Goal: Information Seeking & Learning: Find specific fact

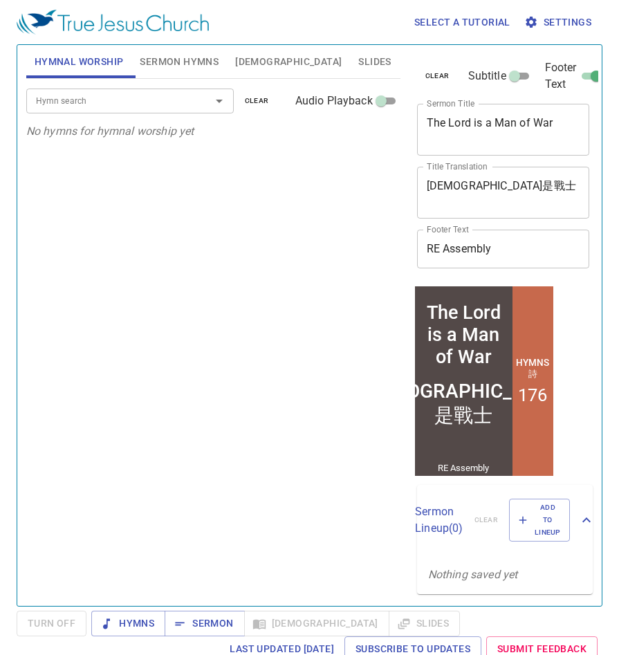
click at [251, 59] on span "Bible" at bounding box center [288, 61] width 106 height 17
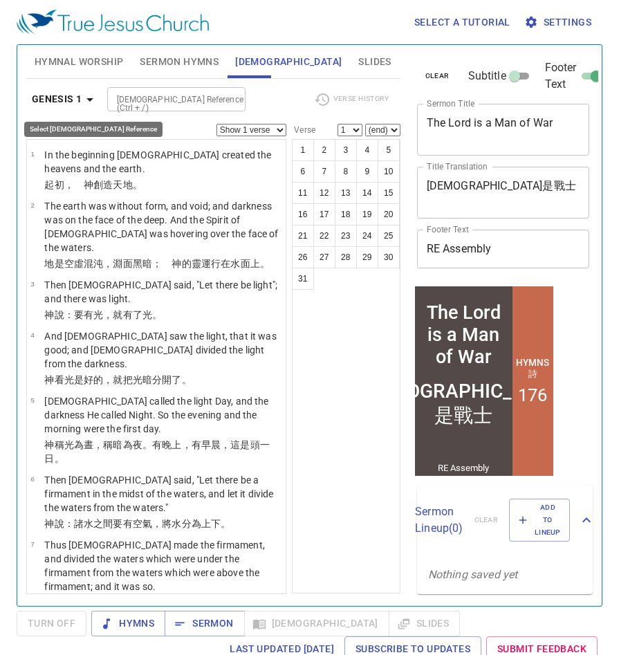
click at [77, 104] on b "Genesis 1" at bounding box center [57, 99] width 50 height 17
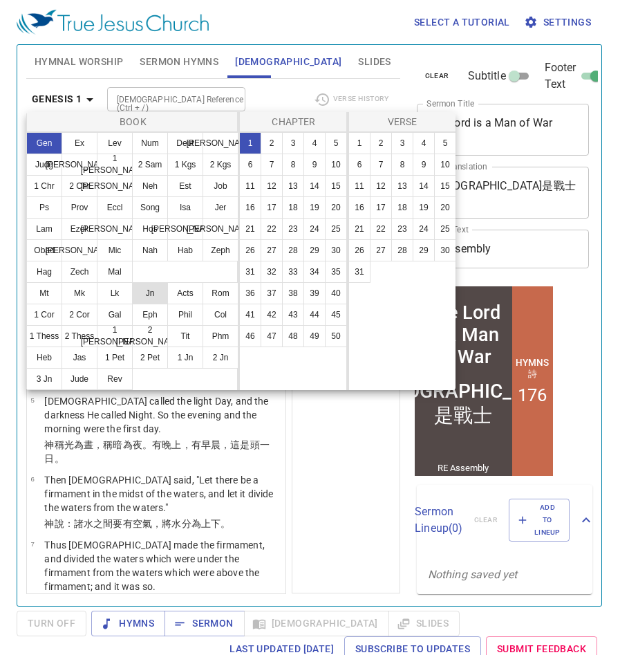
click at [153, 295] on button "Jn" at bounding box center [150, 293] width 36 height 22
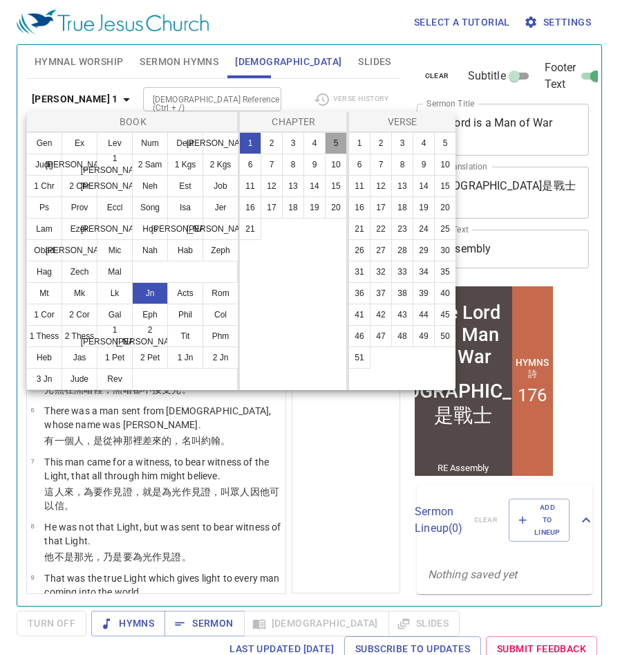
click at [339, 142] on button "5" at bounding box center [336, 143] width 22 height 22
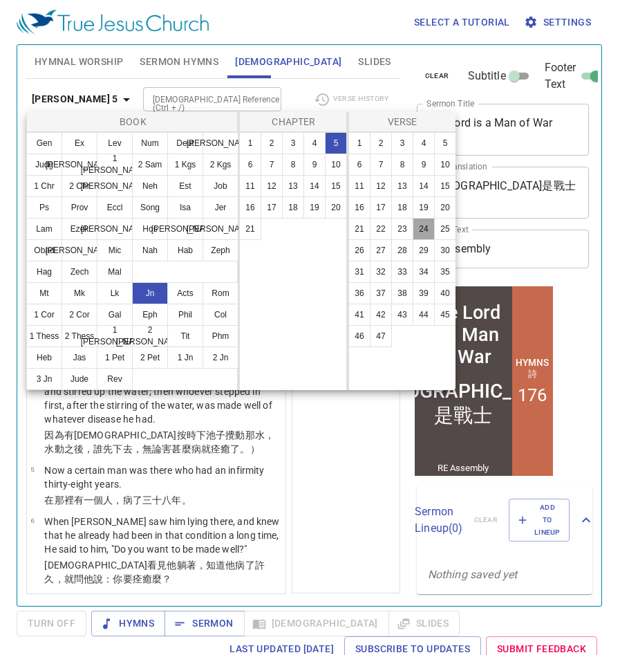
click at [424, 232] on button "24" at bounding box center [424, 229] width 22 height 22
select select "24"
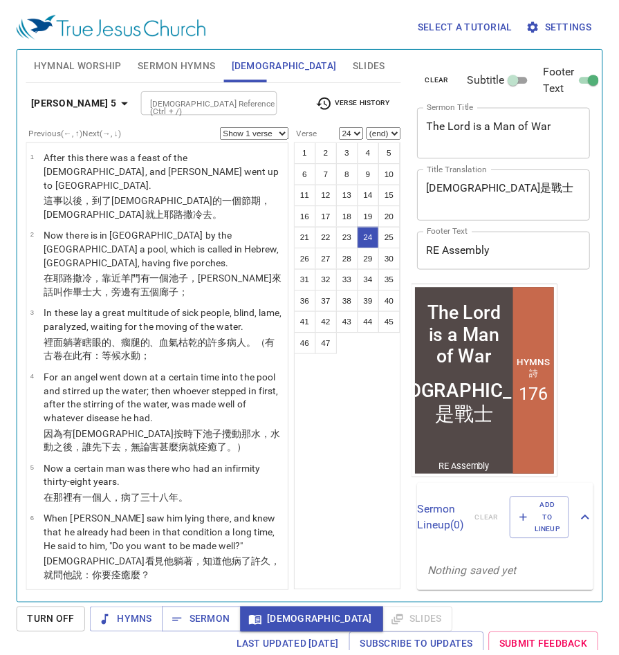
scroll to position [1473, 0]
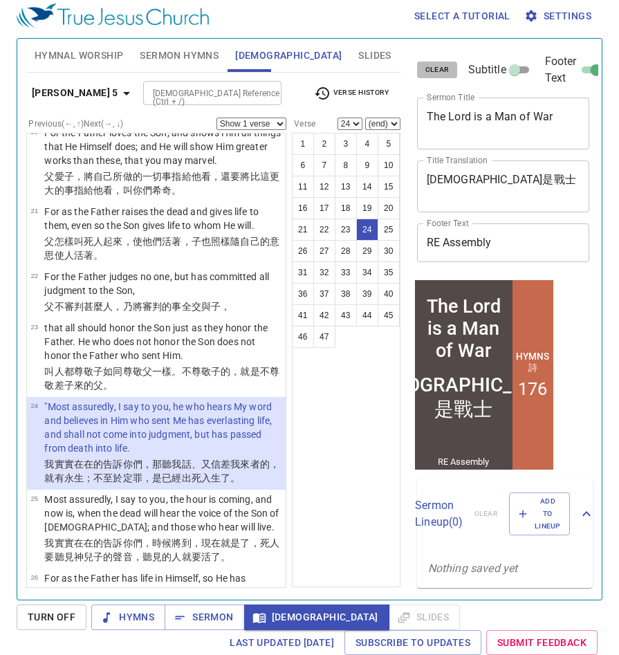
click at [441, 70] on span "clear" at bounding box center [437, 70] width 24 height 12
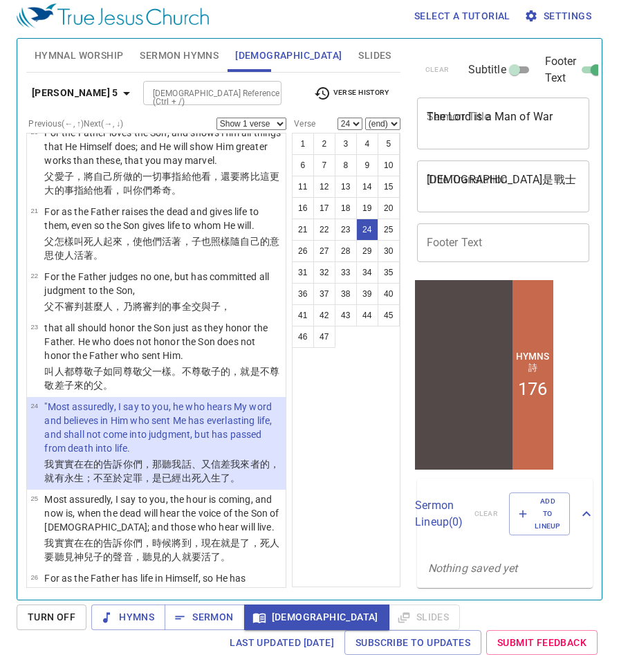
click at [152, 50] on span "Sermon Hymns" at bounding box center [179, 55] width 79 height 17
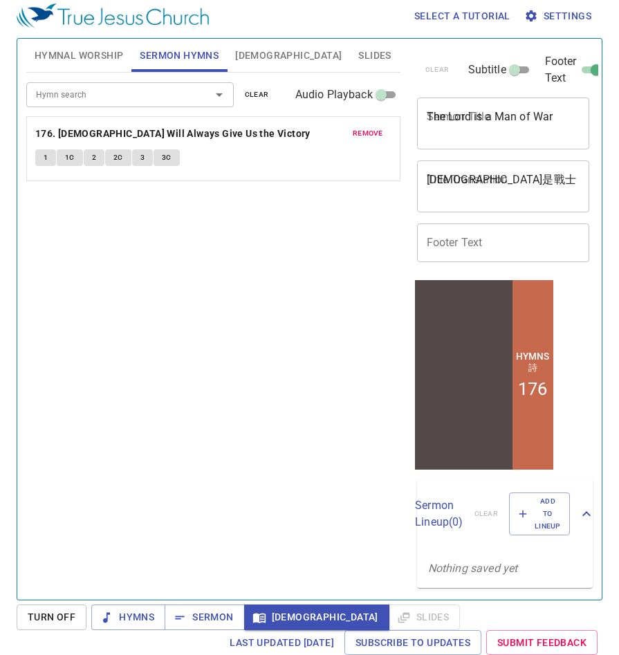
click at [263, 97] on span "clear" at bounding box center [257, 94] width 24 height 12
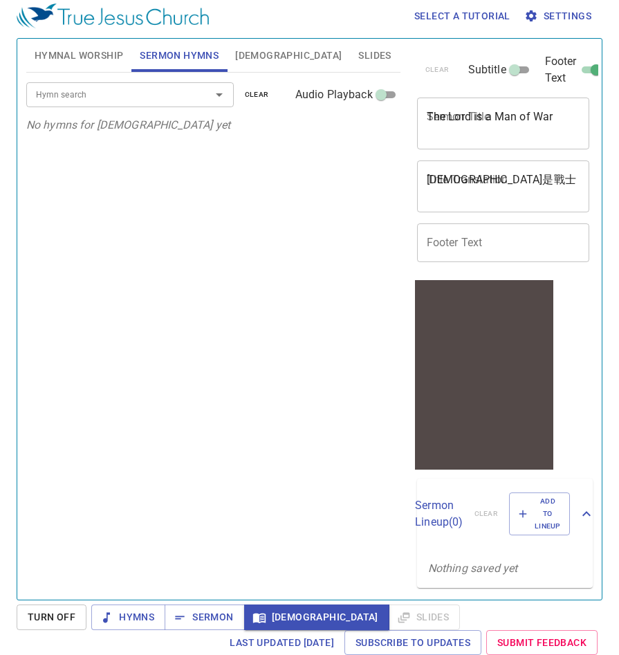
click at [216, 91] on icon "Open" at bounding box center [219, 94] width 17 height 17
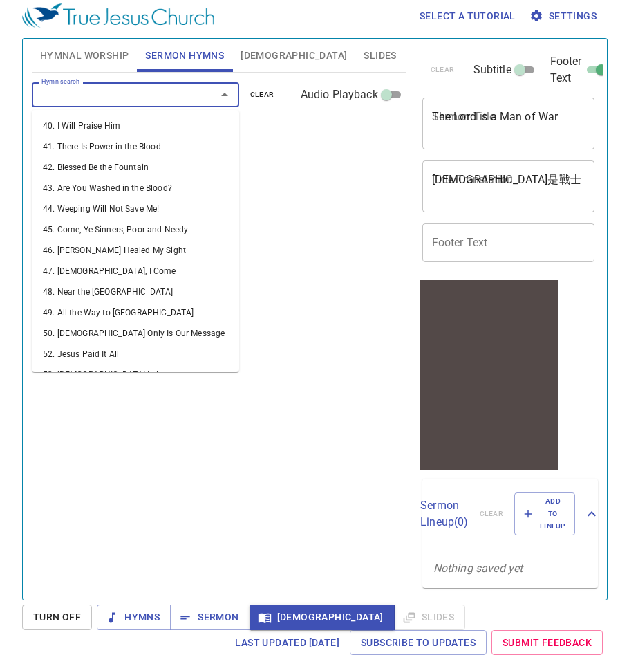
scroll to position [552, 0]
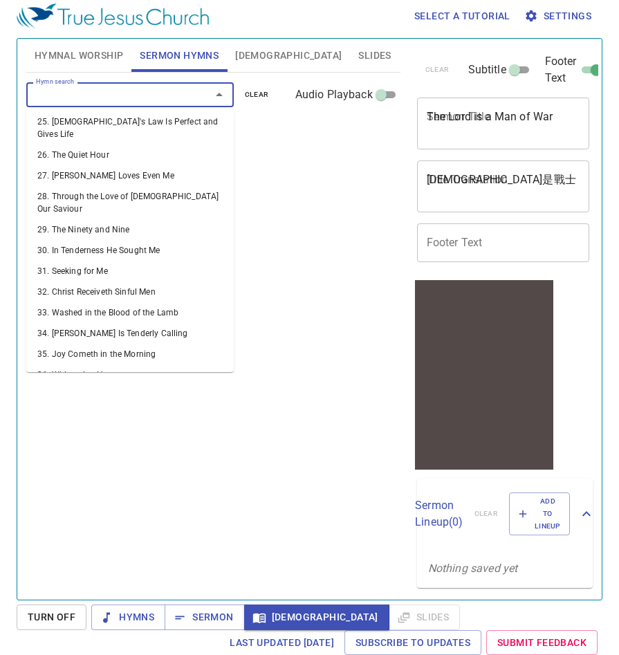
click at [252, 63] on span "Bible" at bounding box center [288, 55] width 106 height 17
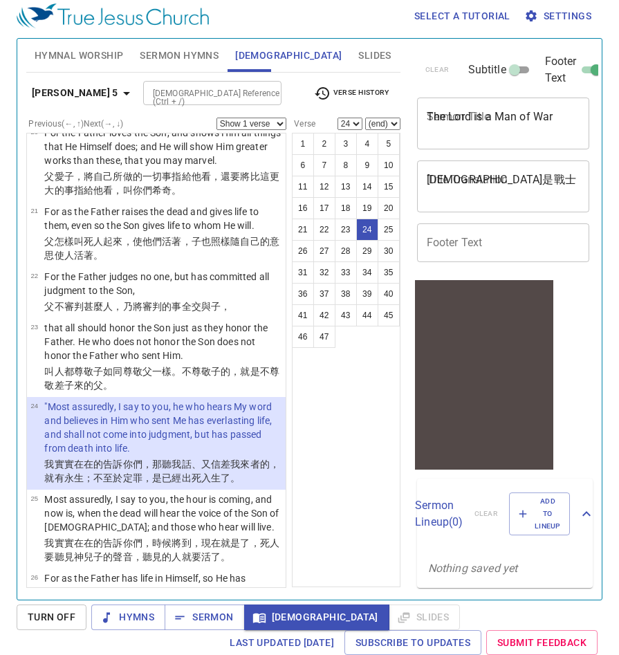
click at [118, 95] on icon "button" at bounding box center [126, 93] width 17 height 17
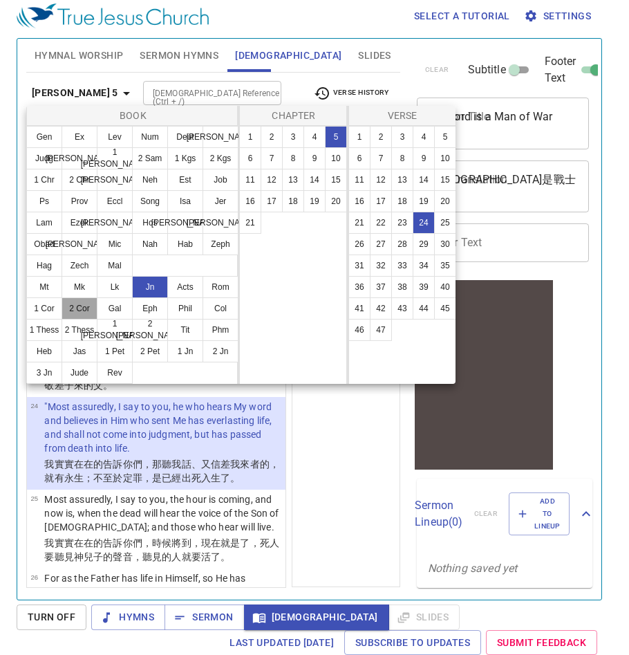
click at [64, 308] on button "2 Cor" at bounding box center [80, 308] width 36 height 22
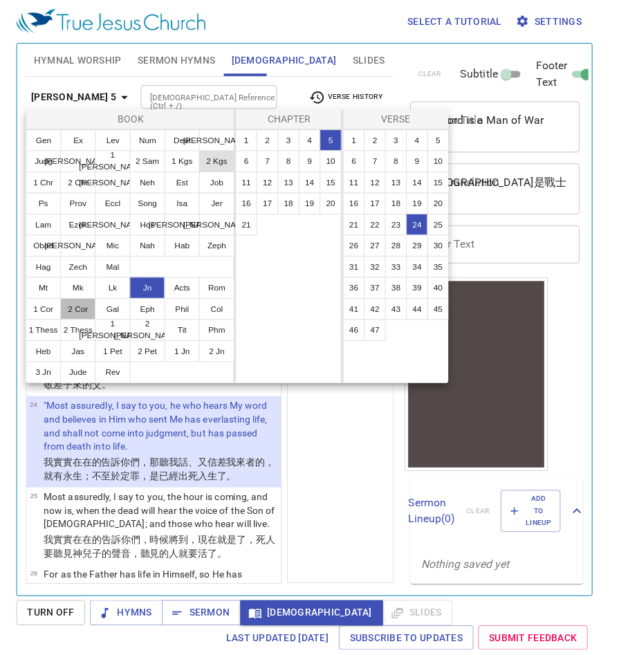
scroll to position [0, 0]
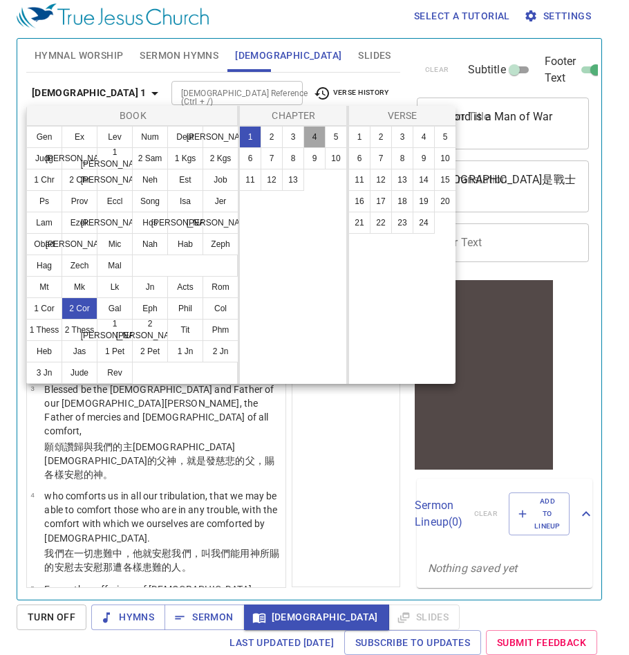
click at [320, 132] on button "4" at bounding box center [314, 137] width 22 height 22
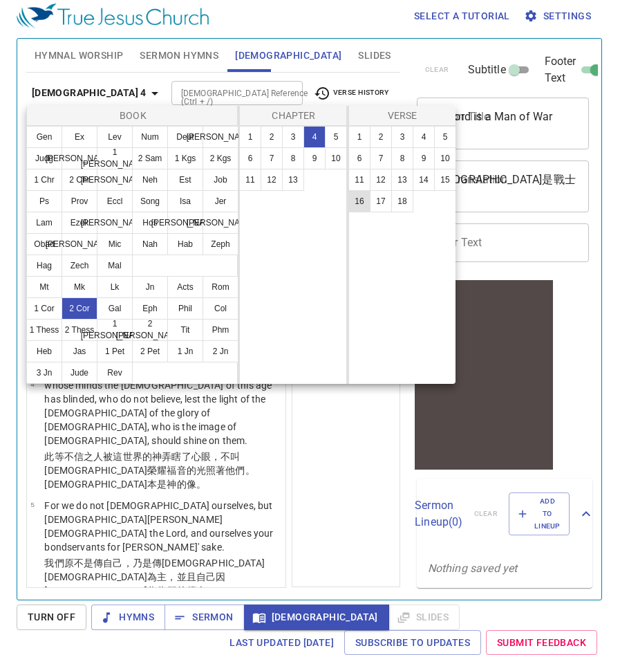
click at [359, 199] on button "16" at bounding box center [359, 201] width 22 height 22
select select "16"
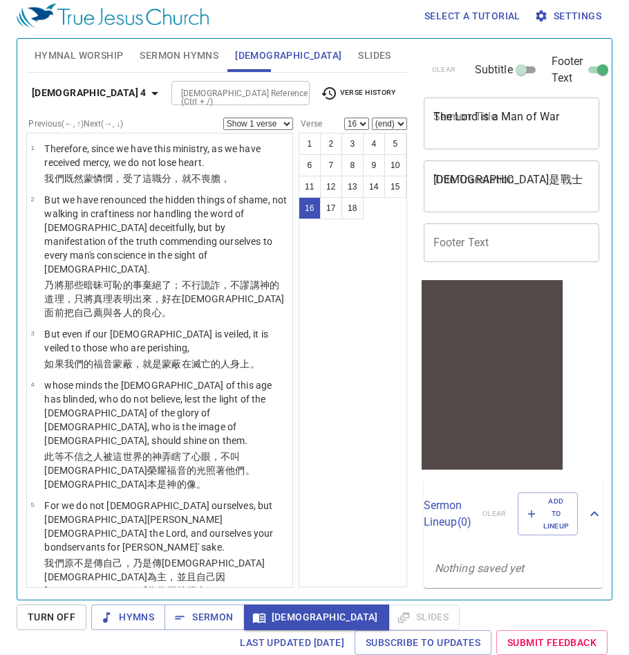
scroll to position [949, 0]
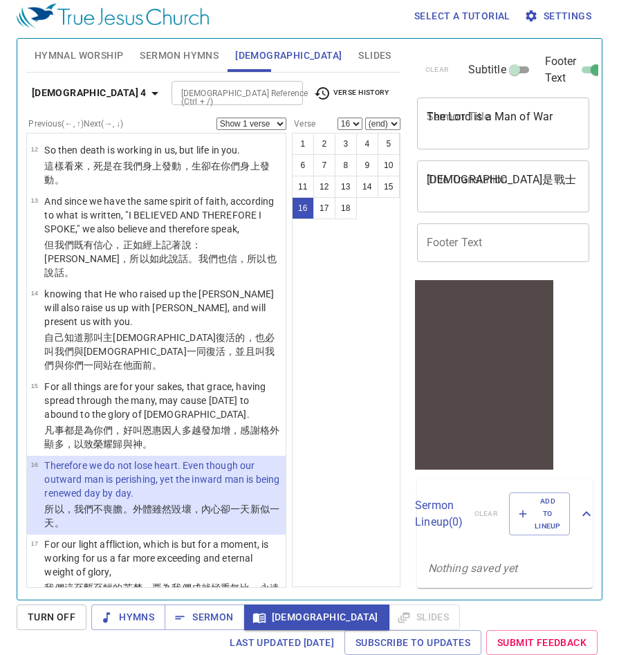
click at [251, 123] on select "Show 1 verse Show 2 verses Show 3 verses Show 4 verses Show 5 verses" at bounding box center [251, 124] width 70 height 12
click at [216, 118] on select "Show 1 verse Show 2 verses Show 3 verses Show 4 verses Show 5 verses" at bounding box center [251, 124] width 70 height 12
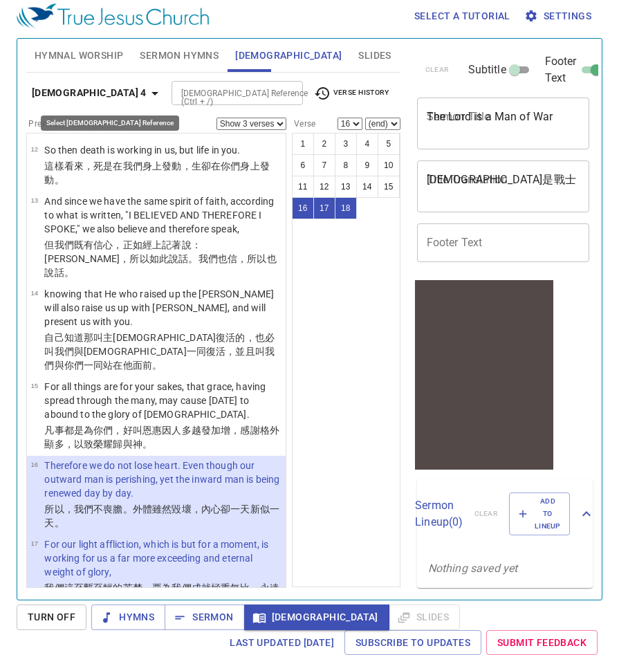
click at [147, 91] on icon "button" at bounding box center [155, 93] width 17 height 17
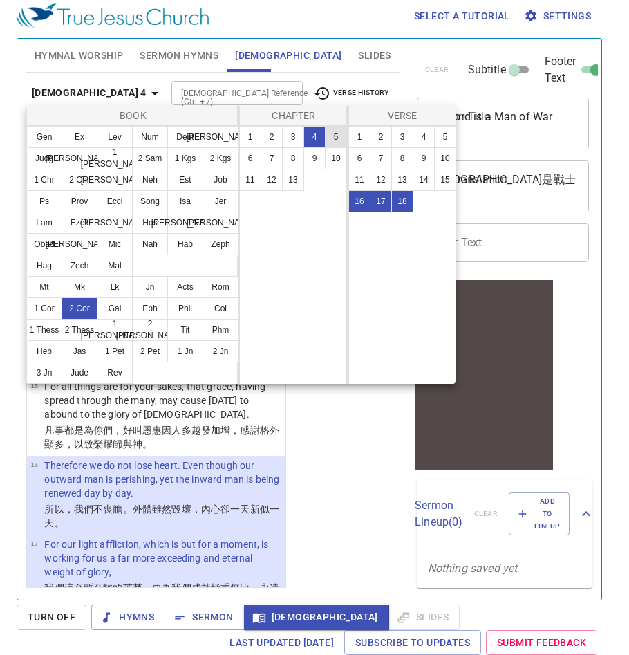
click at [332, 134] on button "5" at bounding box center [336, 137] width 22 height 22
select select "1"
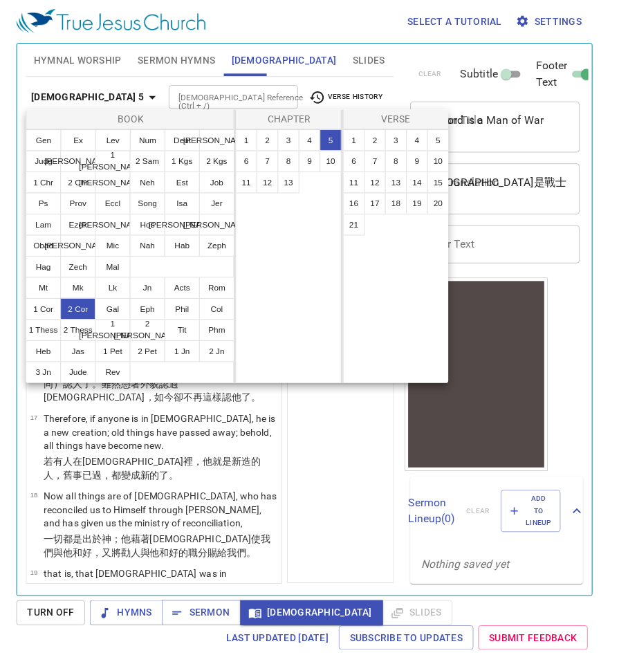
scroll to position [0, 0]
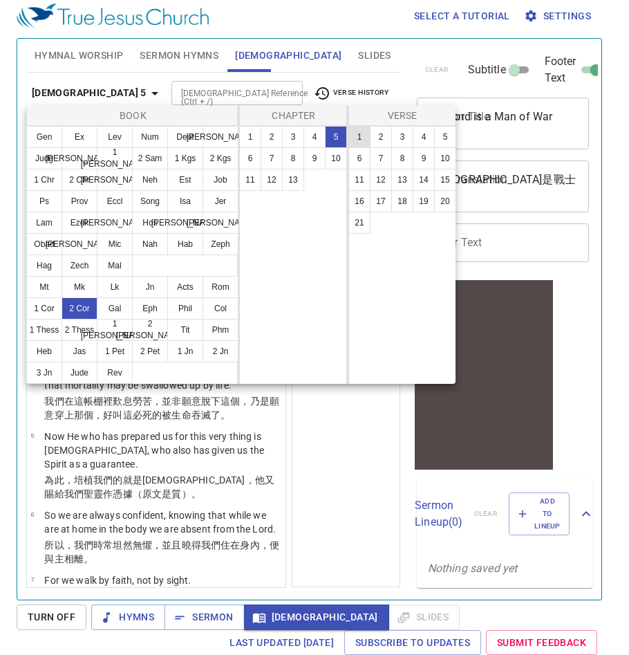
click at [356, 137] on button "1" at bounding box center [359, 137] width 22 height 22
select select "1"
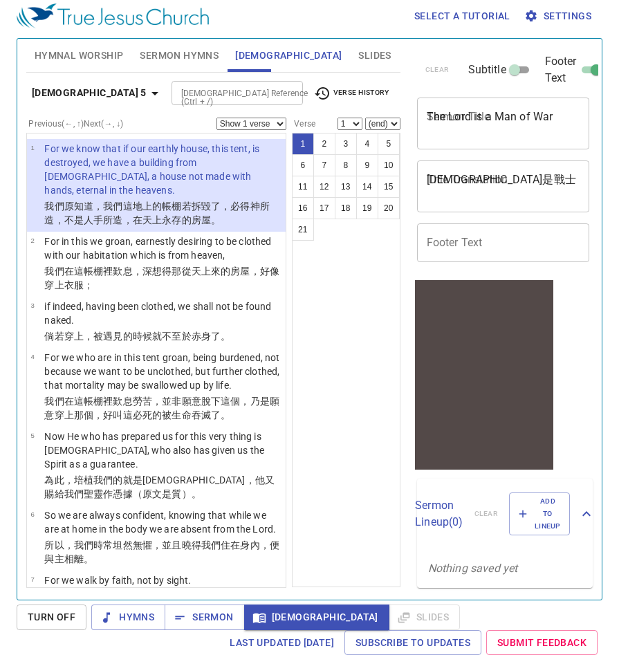
click at [261, 120] on select "Show 1 verse Show 2 verses Show 3 verses Show 4 verses Show 5 verses" at bounding box center [251, 124] width 70 height 12
select select "2"
click at [216, 118] on select "Show 1 verse Show 2 verses Show 3 verses Show 4 verses Show 5 verses" at bounding box center [251, 124] width 70 height 12
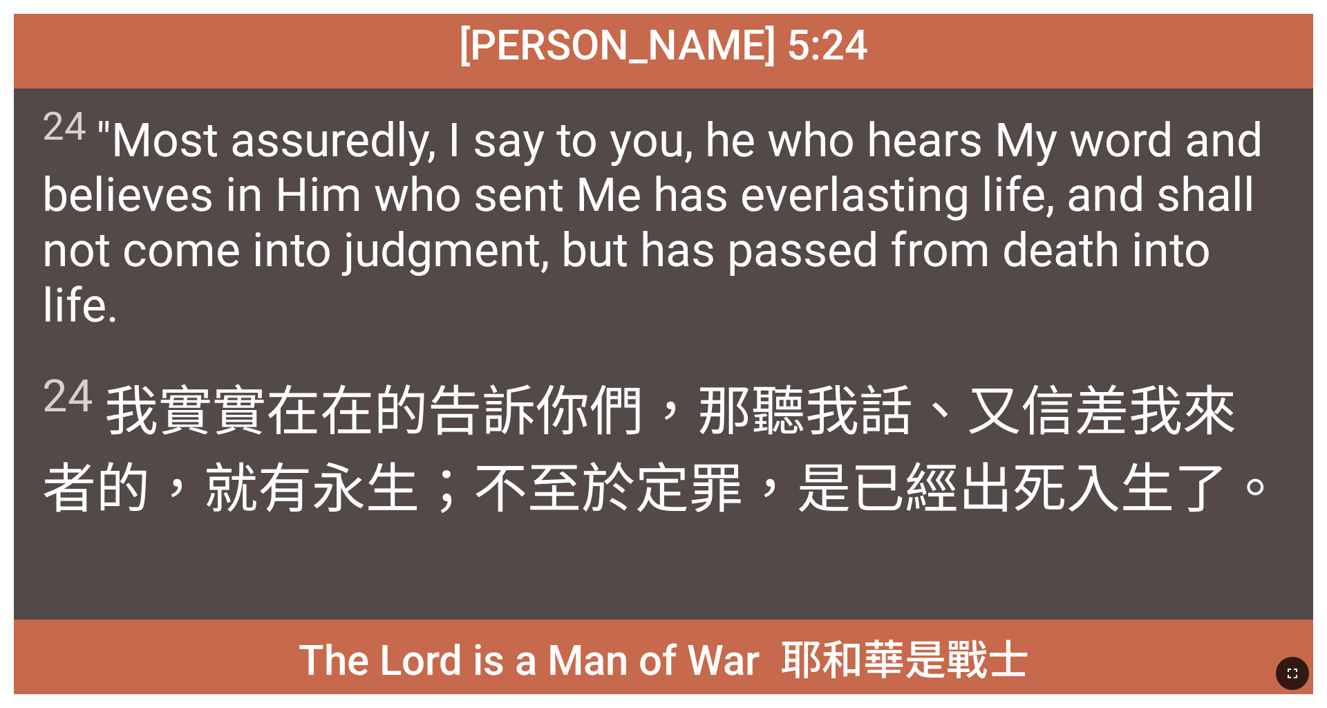
click at [552, 442] on icon "button" at bounding box center [1293, 673] width 17 height 17
